Goal: Find specific page/section: Find specific page/section

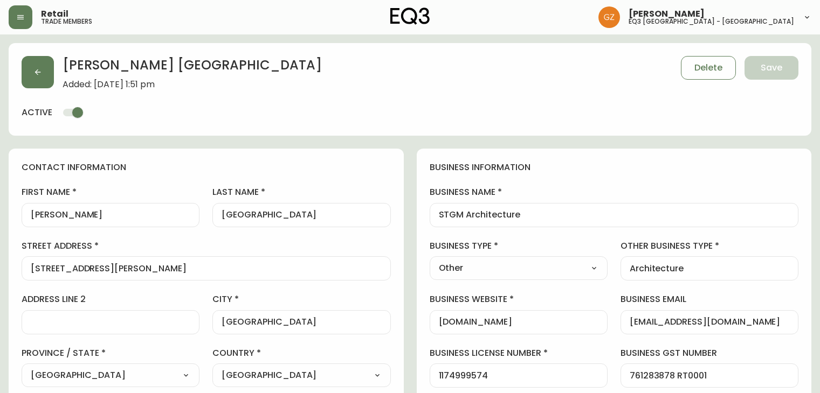
select select "QC"
select select "CA"
select select "CA_FR"
select select "Other"
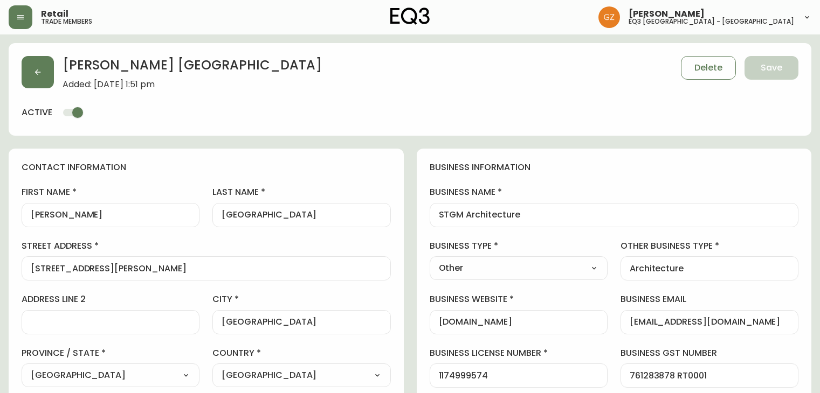
select select "cjw10z96t00cw6gs04aeyfqxf"
select select "false"
click at [36, 76] on icon "button" at bounding box center [37, 72] width 9 height 9
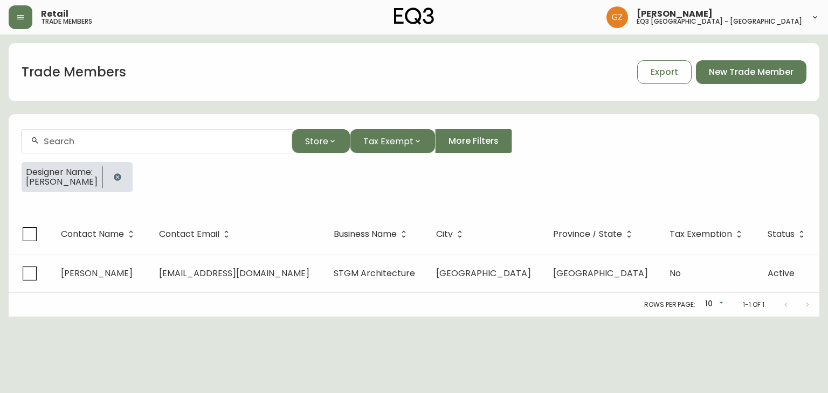
click at [91, 148] on div at bounding box center [156, 141] width 269 height 24
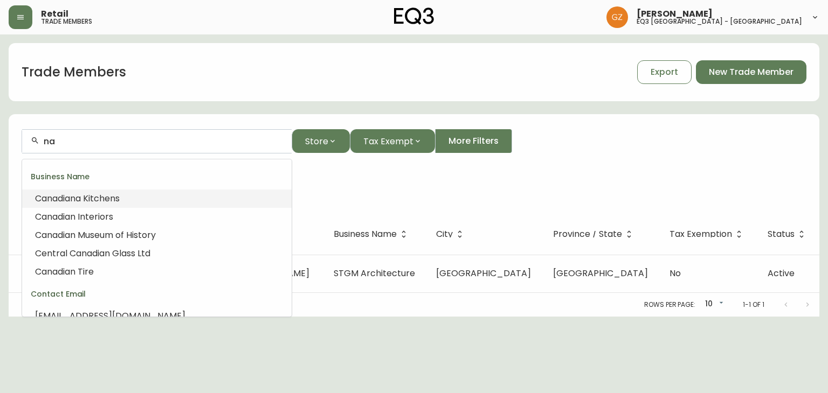
type input "n"
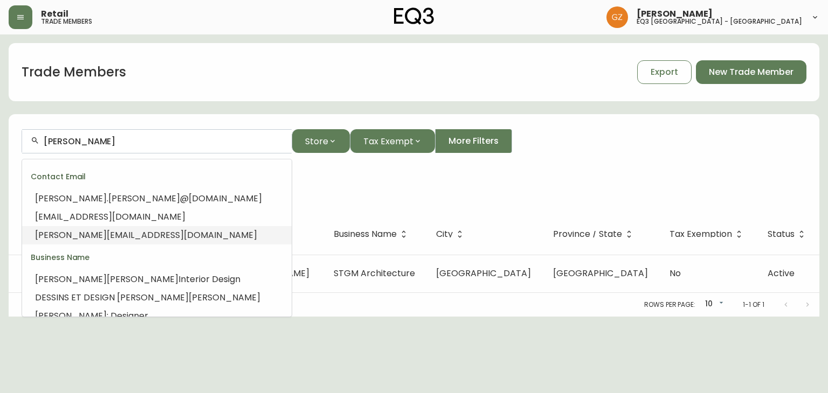
click at [107, 238] on span "[EMAIL_ADDRESS][DOMAIN_NAME]" at bounding box center [182, 235] width 150 height 12
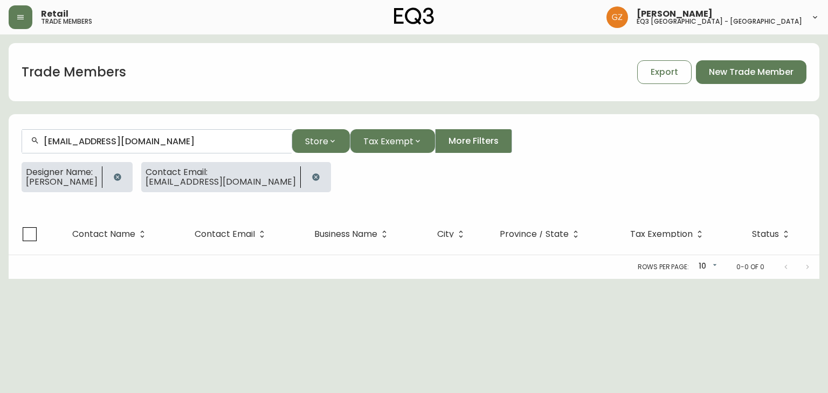
type input "[EMAIL_ADDRESS][DOMAIN_NAME]"
click at [116, 180] on icon "button" at bounding box center [117, 177] width 9 height 9
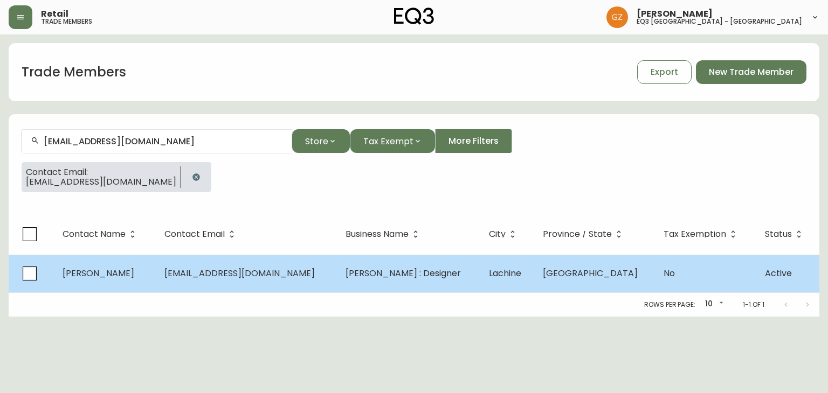
click at [116, 277] on span "[PERSON_NAME]" at bounding box center [99, 273] width 72 height 12
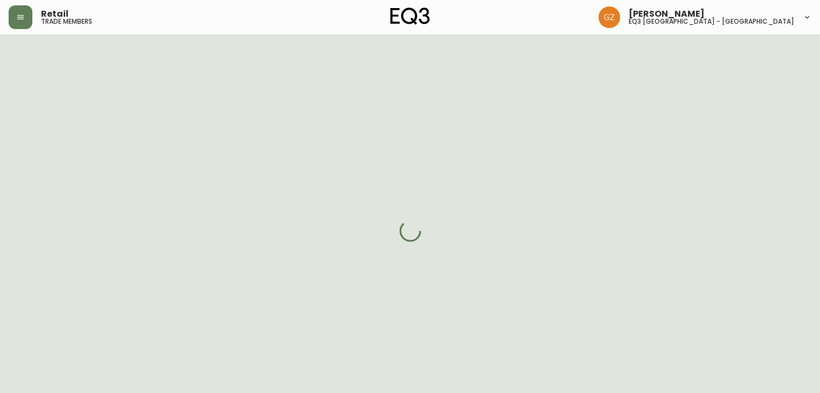
select select "QC"
select select "CA"
select select "CA_FR"
select select "Other"
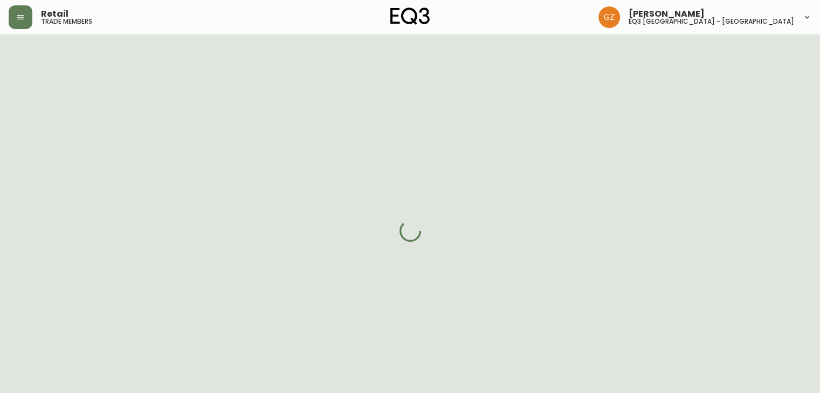
select select "cjw10z96t00bn6gs0dfqi5bhz"
select select "false"
